Goal: Information Seeking & Learning: Learn about a topic

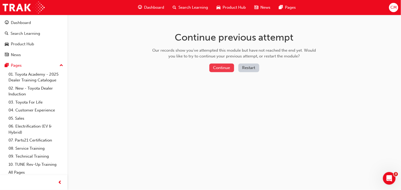
click at [229, 68] on button "Continue" at bounding box center [221, 68] width 25 height 9
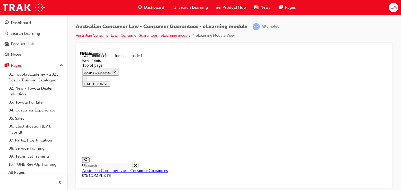
scroll to position [760, 0]
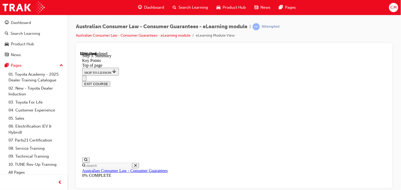
scroll to position [926, 0]
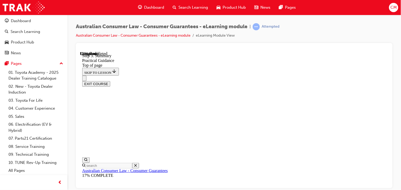
scroll to position [104, 0]
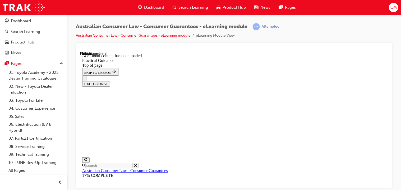
scroll to position [988, 0]
